Goal: Task Accomplishment & Management: Complete application form

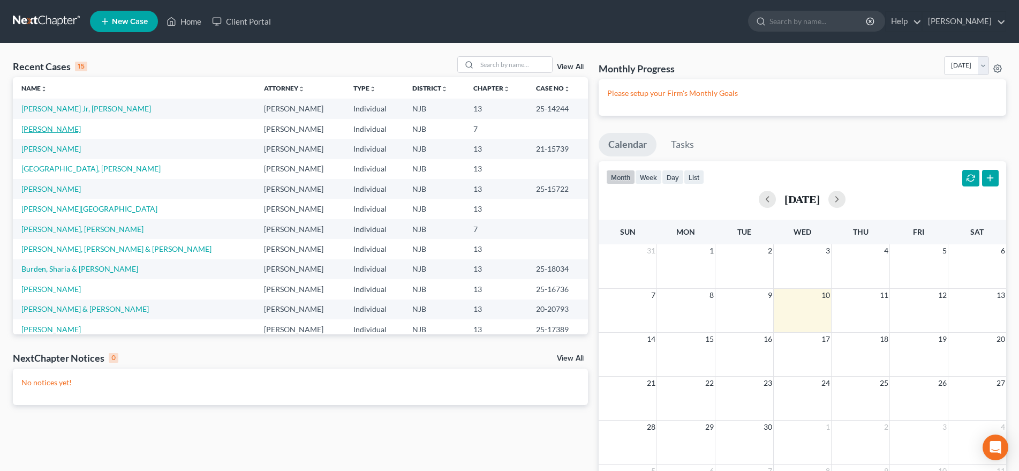
click at [66, 126] on link "[PERSON_NAME]" at bounding box center [50, 128] width 59 height 9
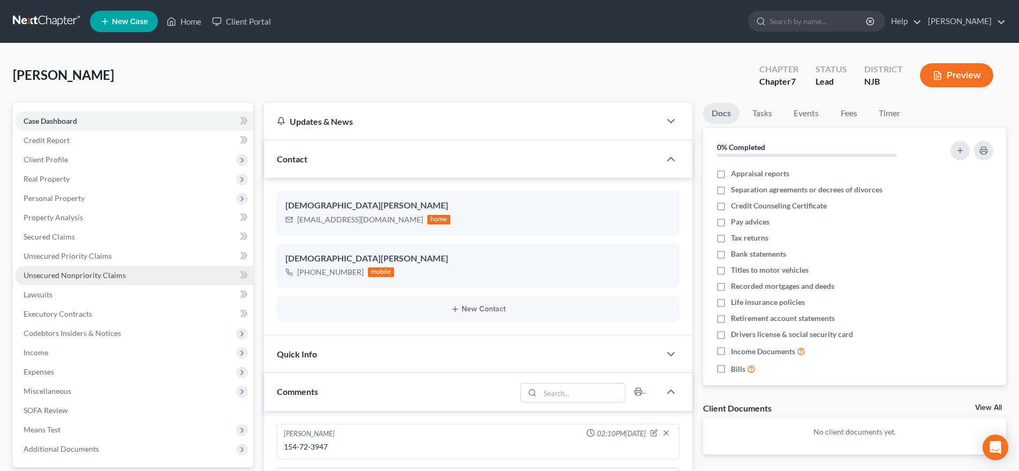
click at [125, 277] on link "Unsecured Nonpriority Claims" at bounding box center [134, 275] width 238 height 19
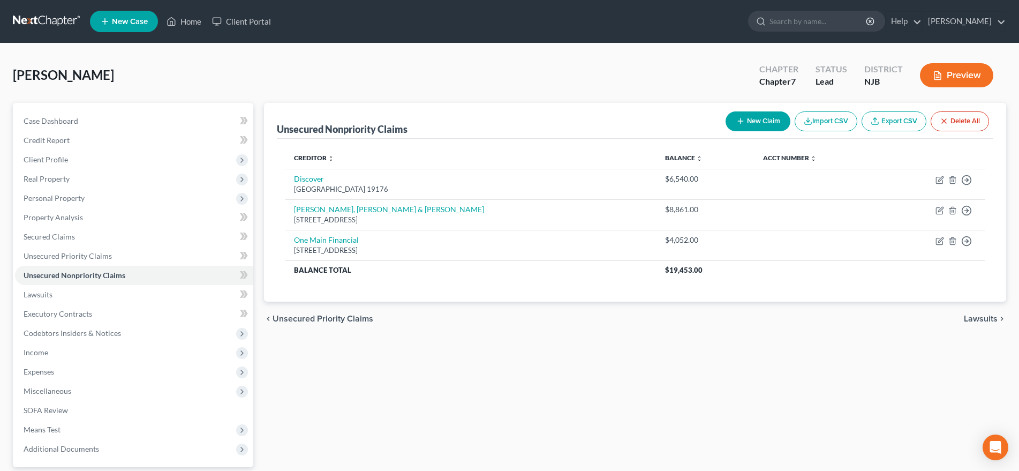
click at [752, 123] on button "New Claim" at bounding box center [758, 121] width 65 height 20
select select "0"
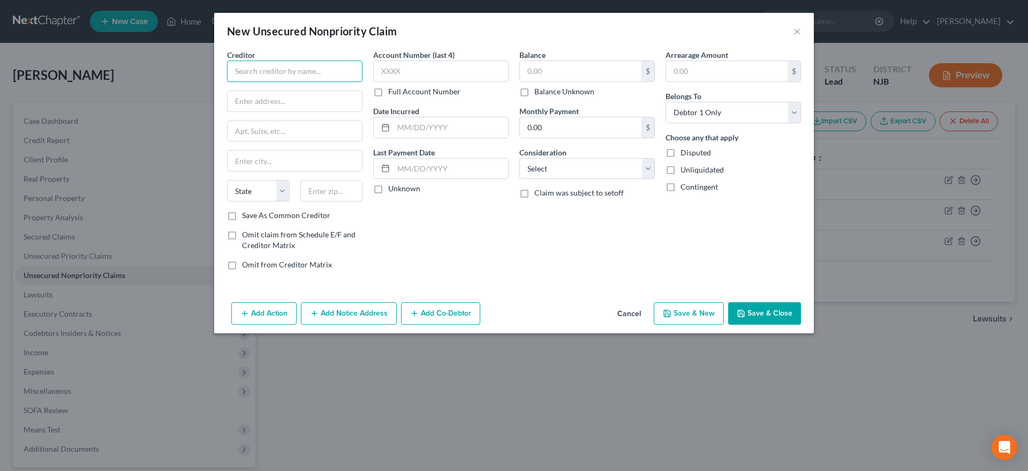
click at [244, 70] on input "text" at bounding box center [294, 71] width 135 height 21
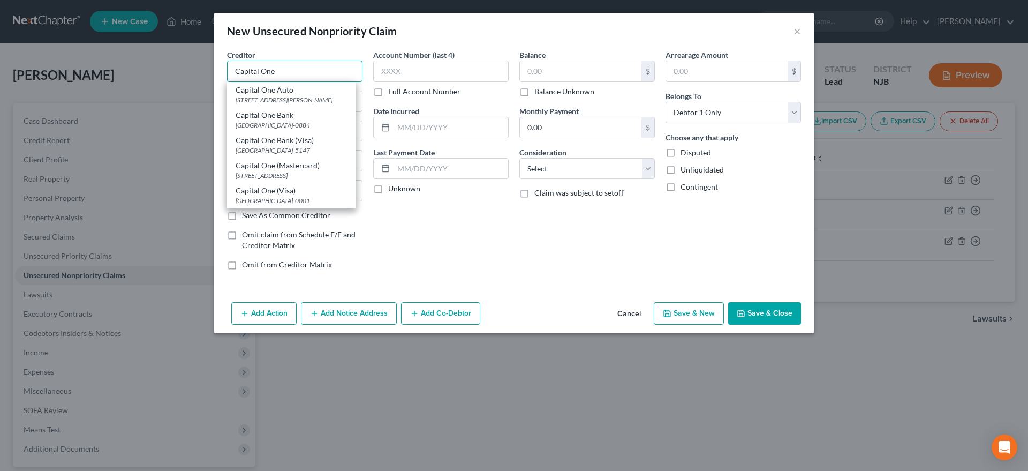
type input "Capital One"
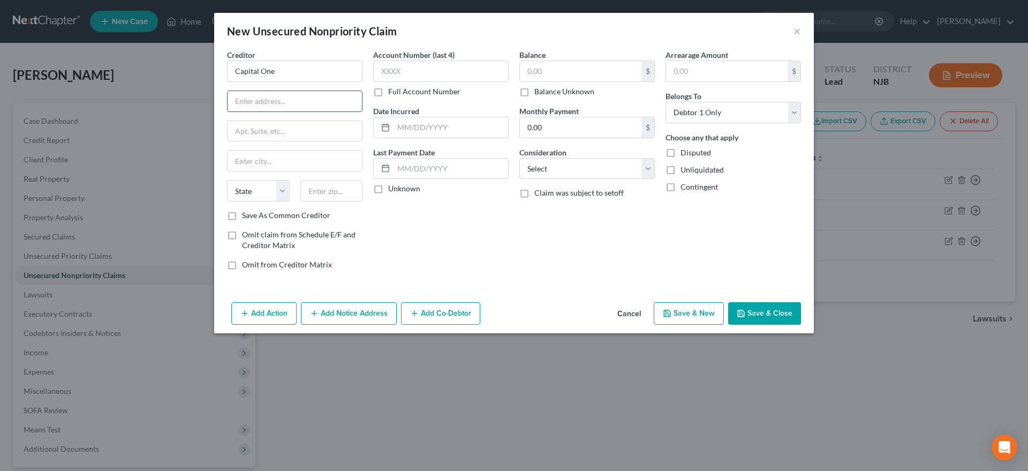
click at [239, 95] on input "text" at bounding box center [295, 101] width 134 height 20
type input "PO Box 981600"
type input "02298"
click at [424, 228] on div "Account Number (last 4) Full Account Number Date Incurred Last Payment Date Unk…" at bounding box center [441, 163] width 146 height 229
select select "22"
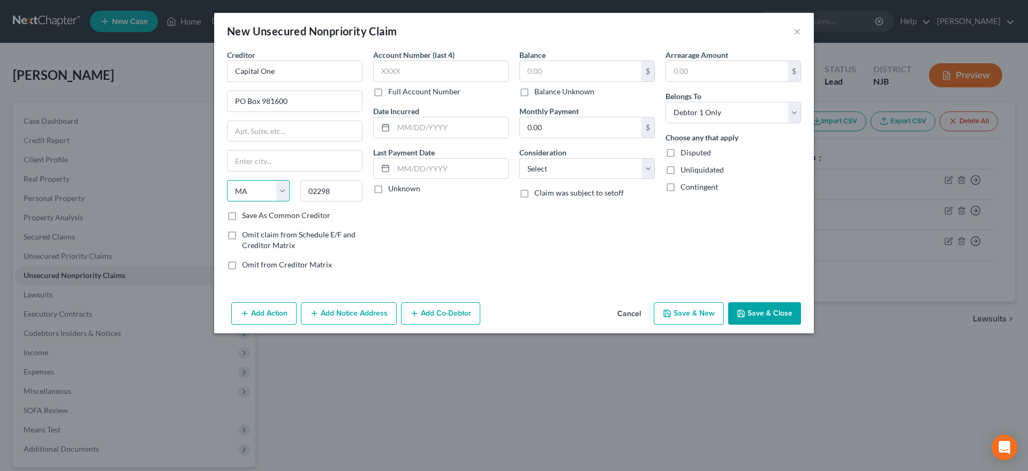
click option "MA" at bounding box center [0, 0] width 0 height 0
click at [269, 159] on input "text" at bounding box center [295, 160] width 134 height 20
type input "[GEOGRAPHIC_DATA]"
click at [538, 71] on input "text" at bounding box center [581, 71] width 122 height 20
type input "1,201.00"
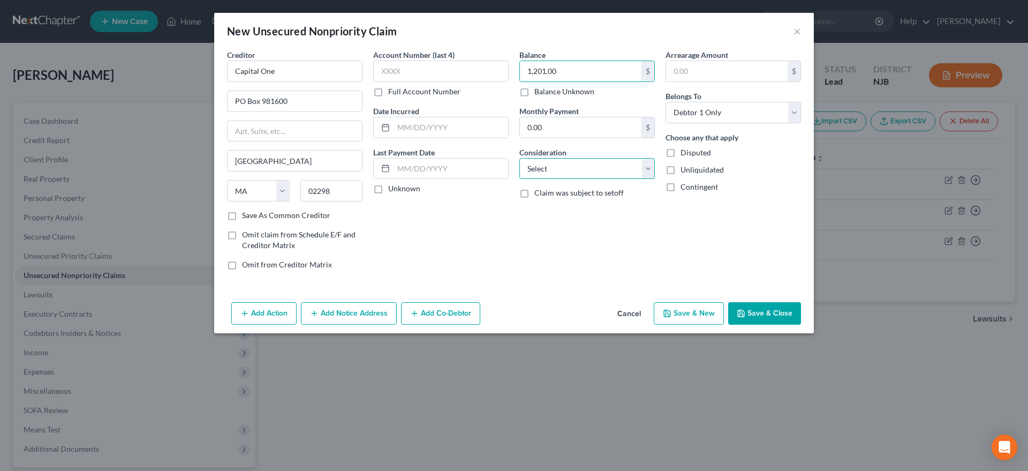
click at [519, 158] on select "Select Cable / Satellite Services Collection Agency Credit Card Debt Debt Couns…" at bounding box center [586, 168] width 135 height 21
select select "2"
click option "Credit Card Debt" at bounding box center [0, 0] width 0 height 0
click at [675, 315] on button "Save & New" at bounding box center [689, 313] width 70 height 22
select select "0"
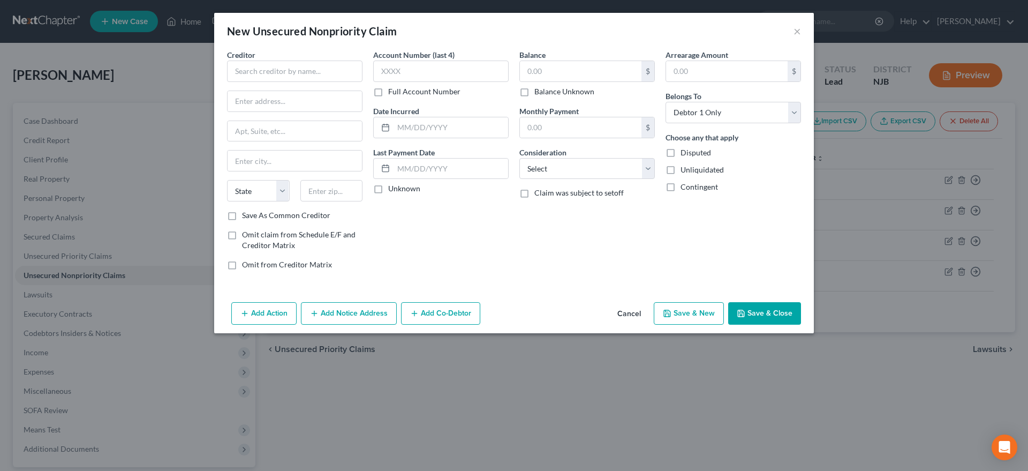
click at [794, 28] on div "New Unsecured Nonpriority Claim ×" at bounding box center [514, 31] width 600 height 36
click at [795, 35] on button "×" at bounding box center [797, 31] width 7 height 13
